Goal: Task Accomplishment & Management: Manage account settings

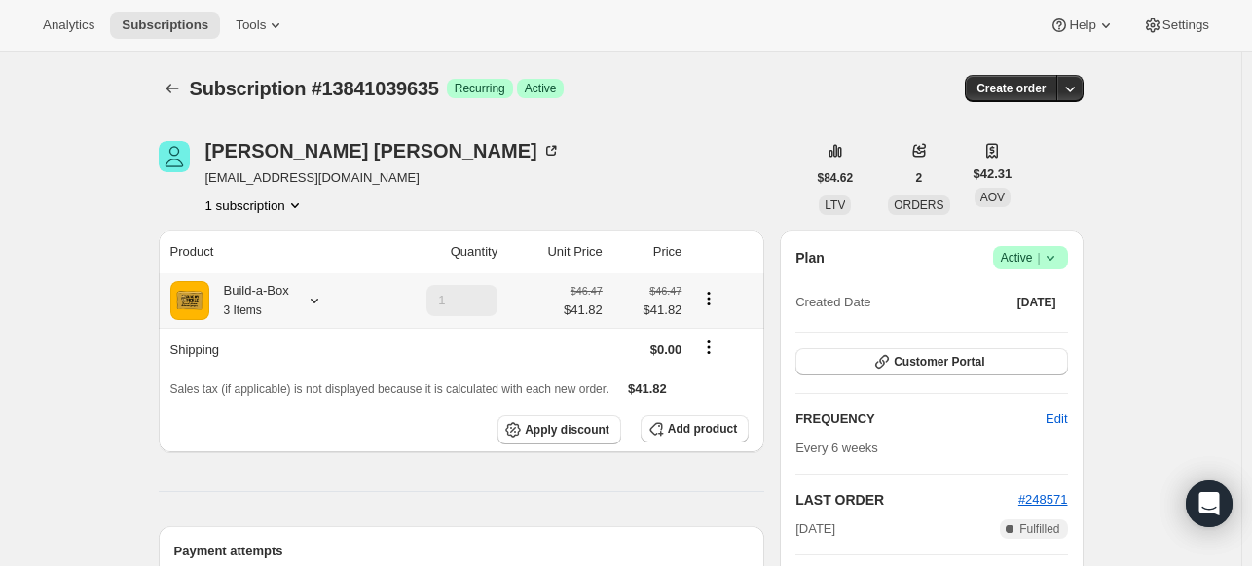
click at [324, 299] on icon at bounding box center [314, 300] width 19 height 19
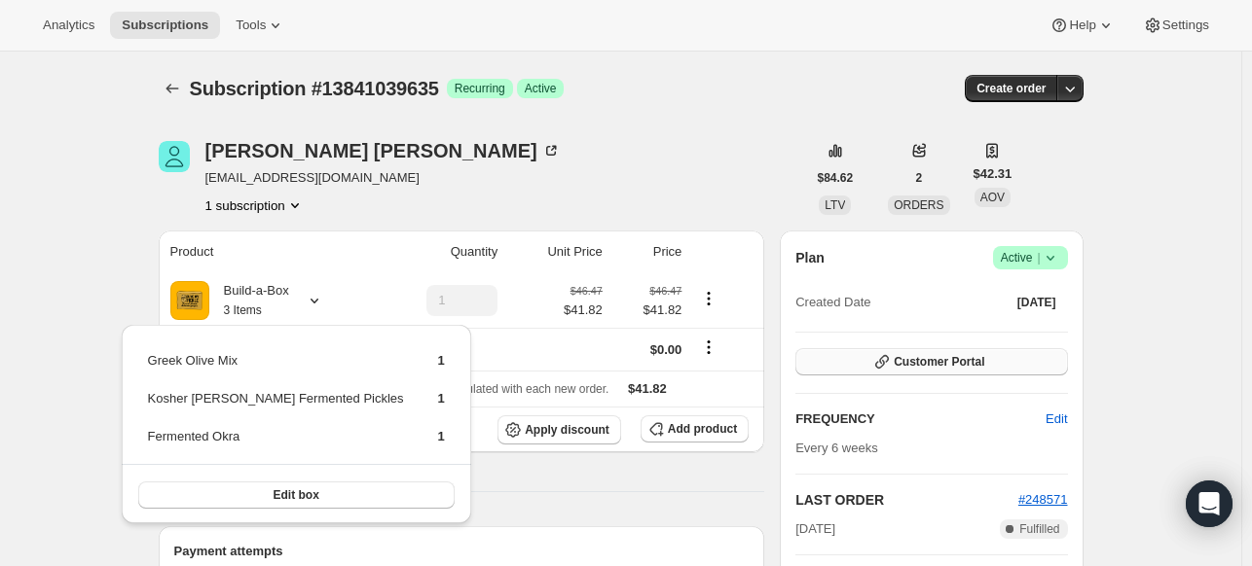
click at [1011, 352] on button "Customer Portal" at bounding box center [931, 361] width 272 height 27
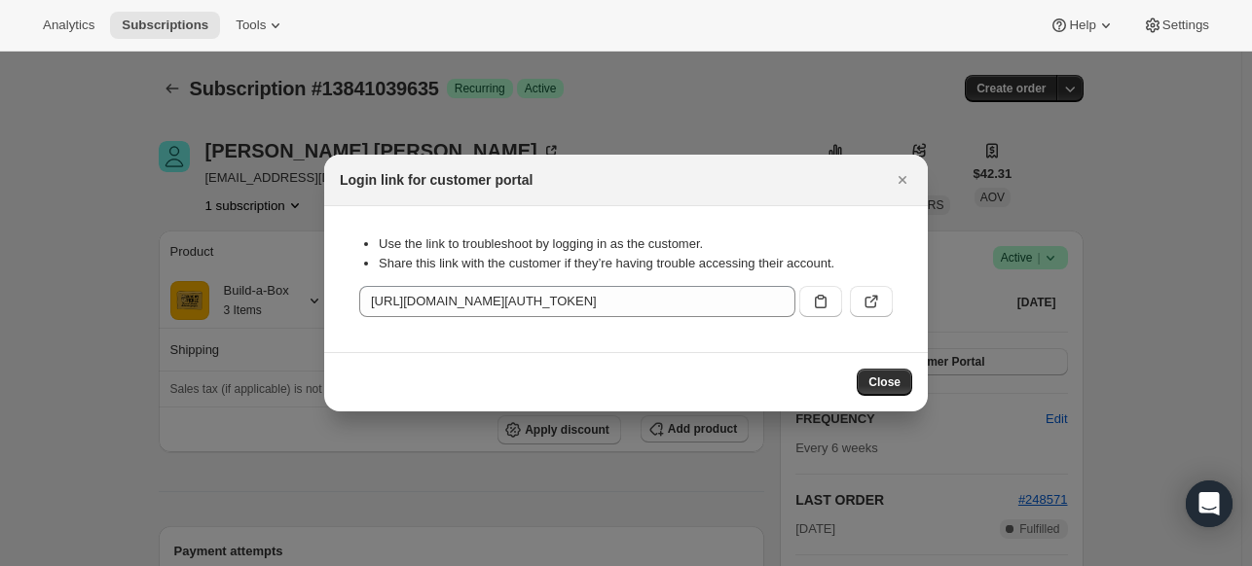
click at [825, 297] on icon ":rc1:" at bounding box center [820, 301] width 19 height 19
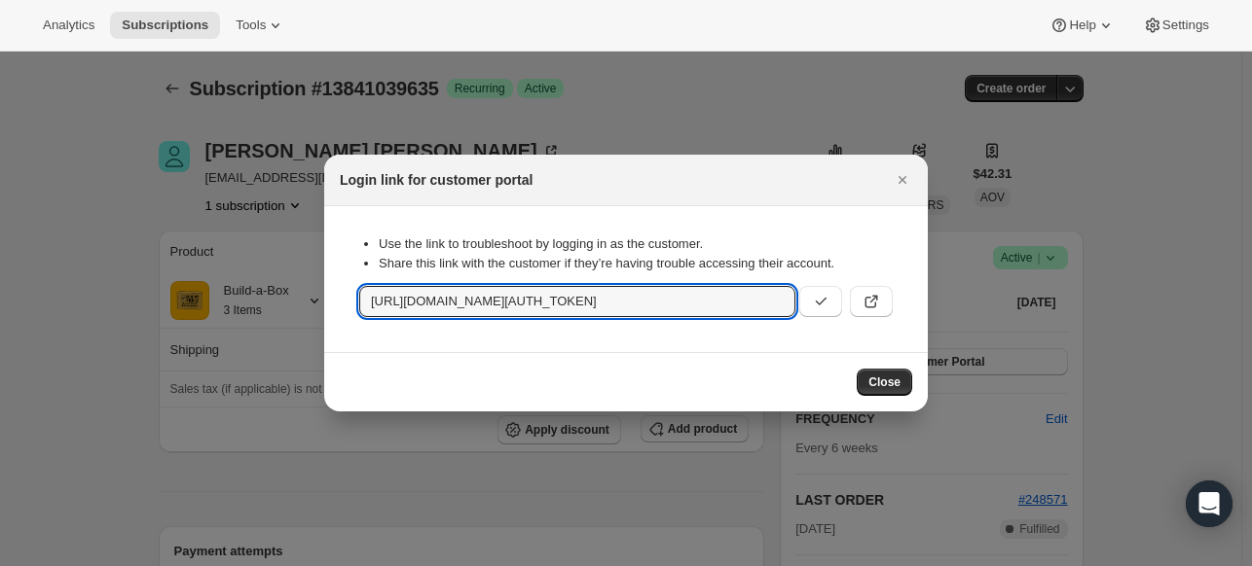
click at [1118, 335] on div at bounding box center [626, 283] width 1252 height 566
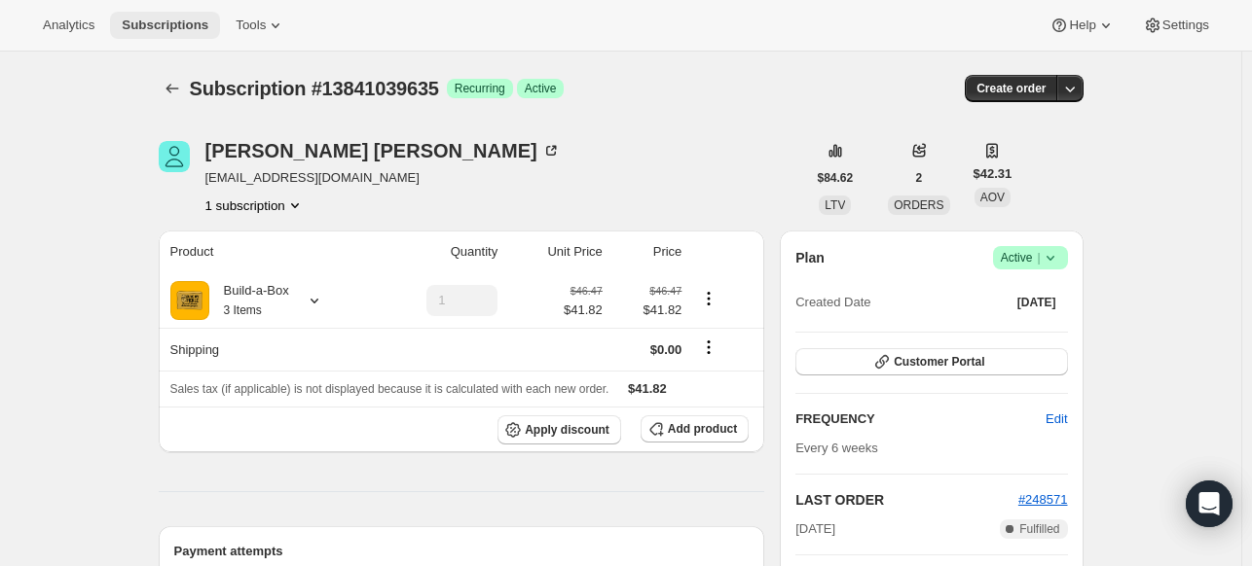
click at [182, 23] on span "Subscriptions" at bounding box center [165, 26] width 87 height 16
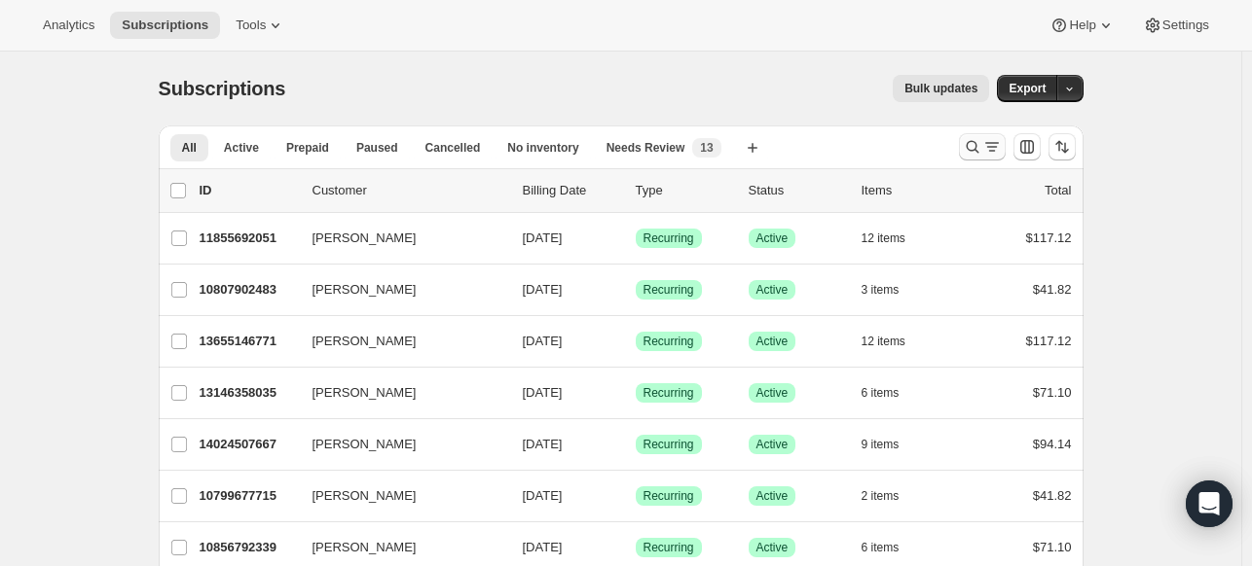
click at [975, 149] on icon "Search and filter results" at bounding box center [971, 146] width 19 height 19
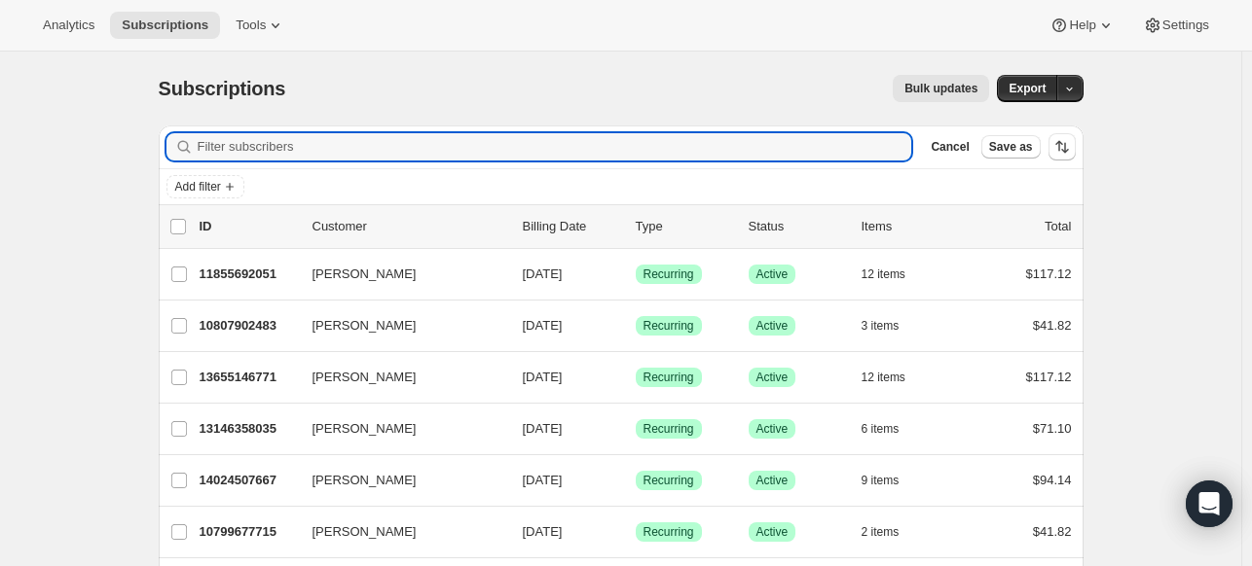
paste input "[EMAIL_ADDRESS][DOMAIN_NAME]"
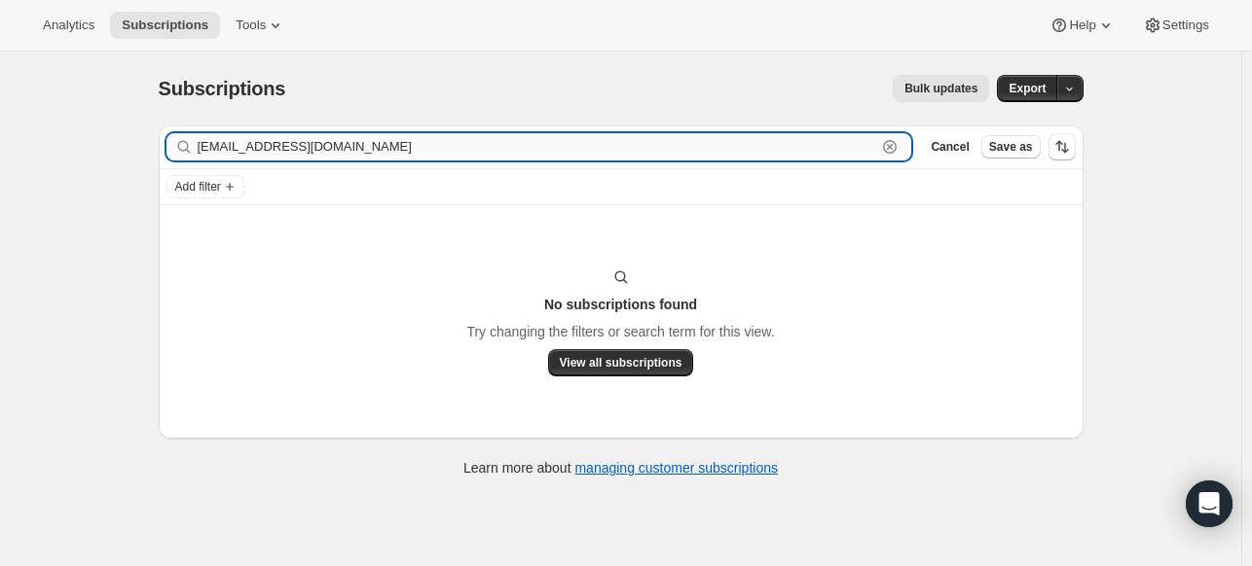
click at [529, 138] on input "[EMAIL_ADDRESS][DOMAIN_NAME]" at bounding box center [537, 146] width 679 height 27
paste input "[PERSON_NAME]"
type input "[PERSON_NAME]"
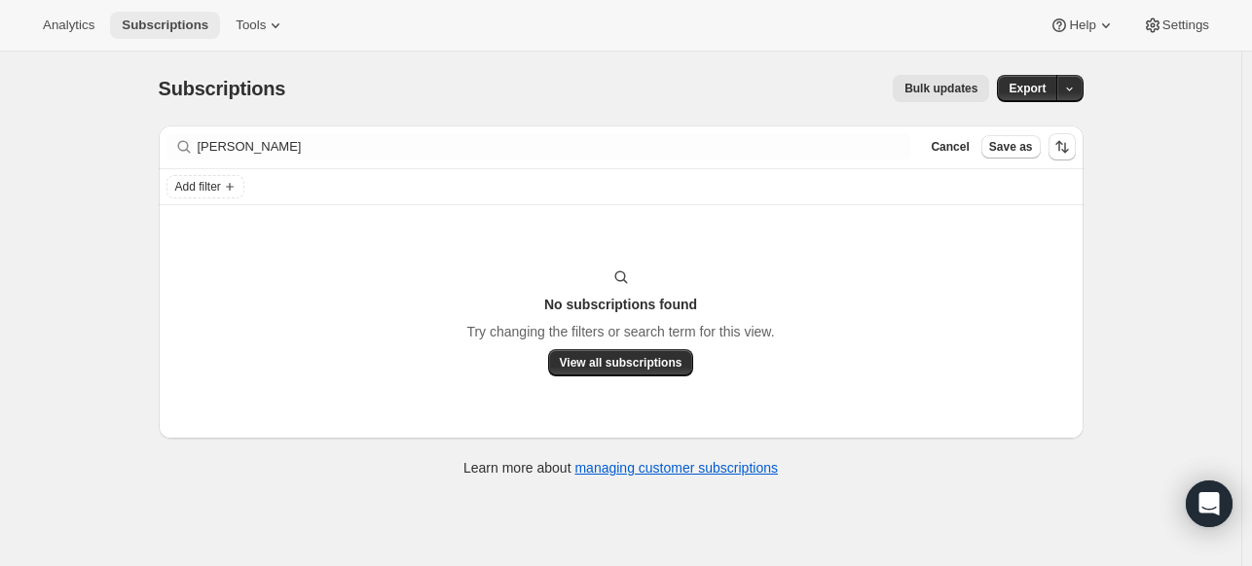
click at [179, 24] on span "Subscriptions" at bounding box center [165, 26] width 87 height 16
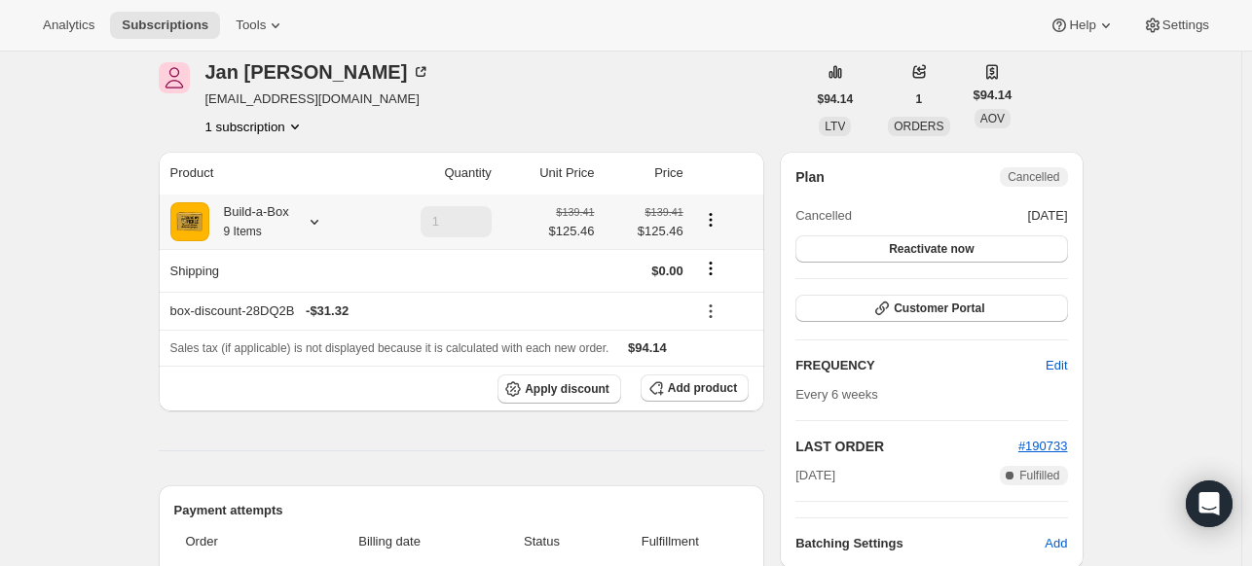
scroll to position [97, 0]
